Goal: Find contact information: Find contact information

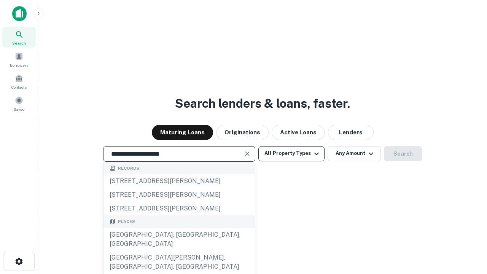
type input "**********"
click at [291, 153] on button "All Property Types" at bounding box center [291, 153] width 66 height 15
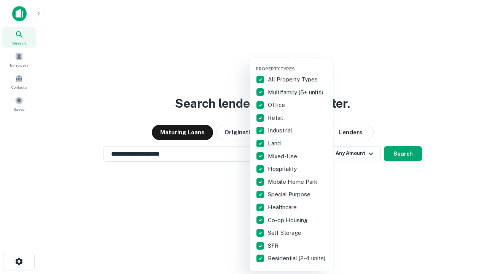
click at [297, 64] on button "button" at bounding box center [298, 64] width 84 height 0
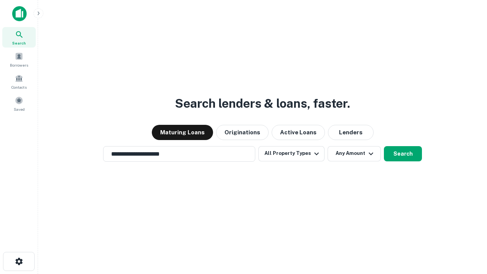
scroll to position [12, 0]
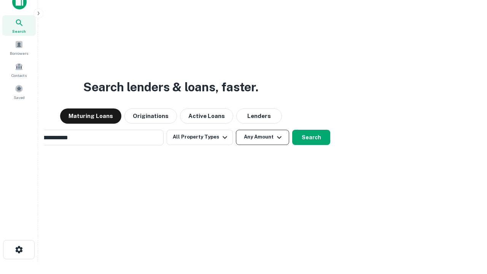
click at [236, 130] on button "Any Amount" at bounding box center [262, 137] width 53 height 15
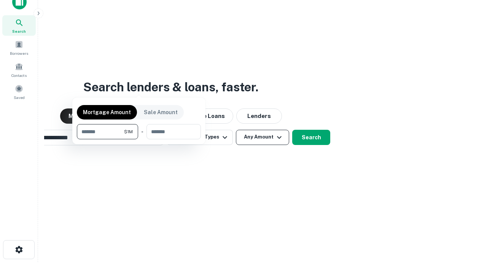
scroll to position [12, 0]
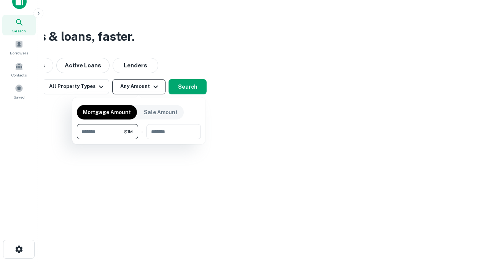
type input "*******"
click at [139, 139] on button "button" at bounding box center [139, 139] width 124 height 0
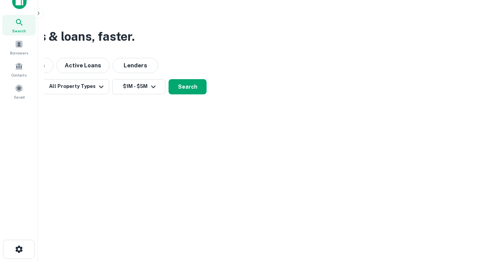
scroll to position [12, 0]
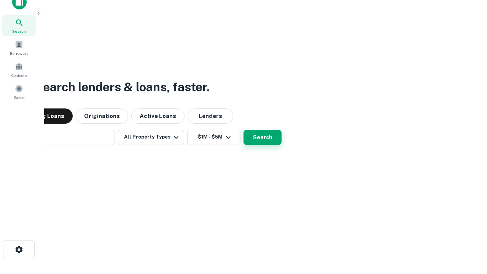
click at [243, 130] on button "Search" at bounding box center [262, 137] width 38 height 15
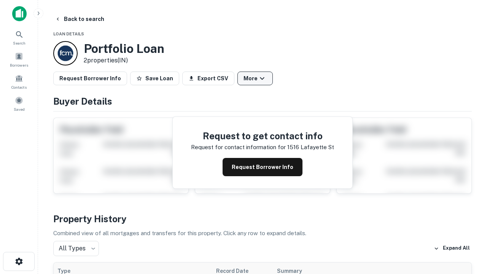
click at [255, 78] on button "More" at bounding box center [254, 78] width 35 height 14
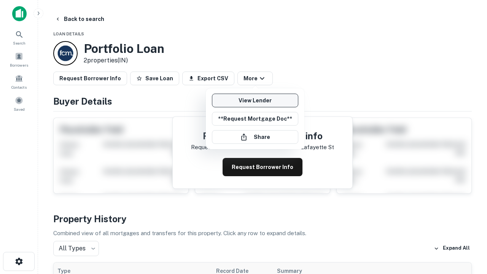
click at [255, 100] on link "View Lender" at bounding box center [255, 101] width 86 height 14
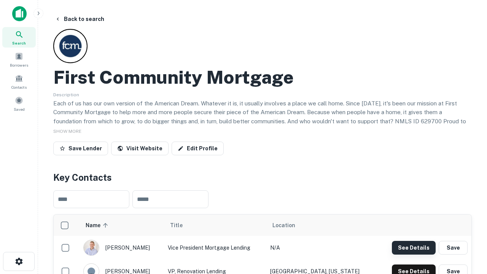
click at [413, 247] on button "See Details" at bounding box center [414, 248] width 44 height 14
click at [19, 261] on icon "button" at bounding box center [18, 261] width 9 height 9
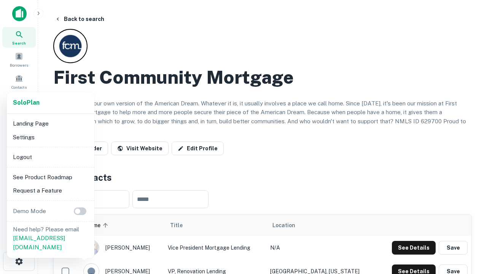
click at [50, 157] on li "Logout" at bounding box center [50, 157] width 81 height 14
